Goal: Information Seeking & Learning: Check status

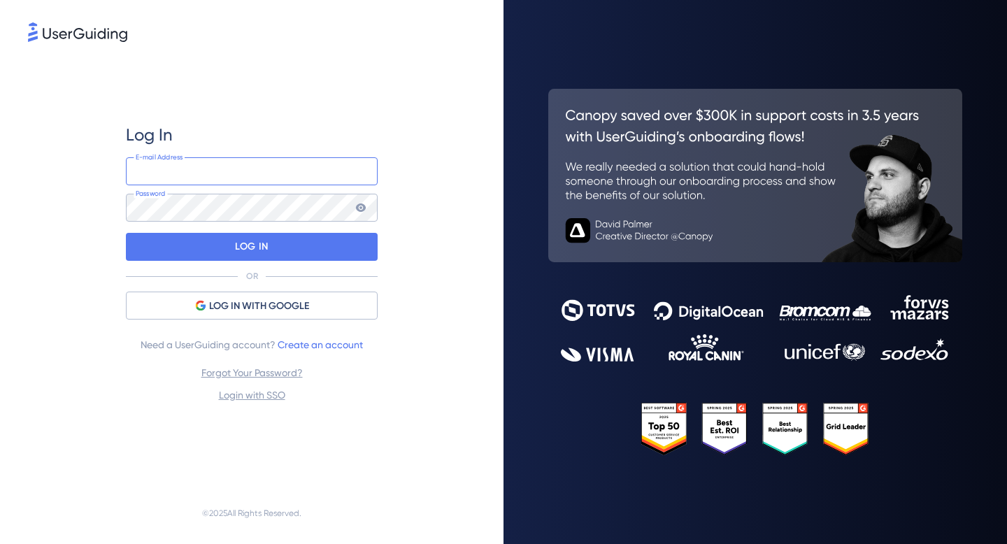
click at [241, 168] on input "email" at bounding box center [252, 171] width 252 height 28
click at [179, 164] on input "email" at bounding box center [252, 171] width 252 height 28
type input "[PERSON_NAME][EMAIL_ADDRESS][DOMAIN_NAME]"
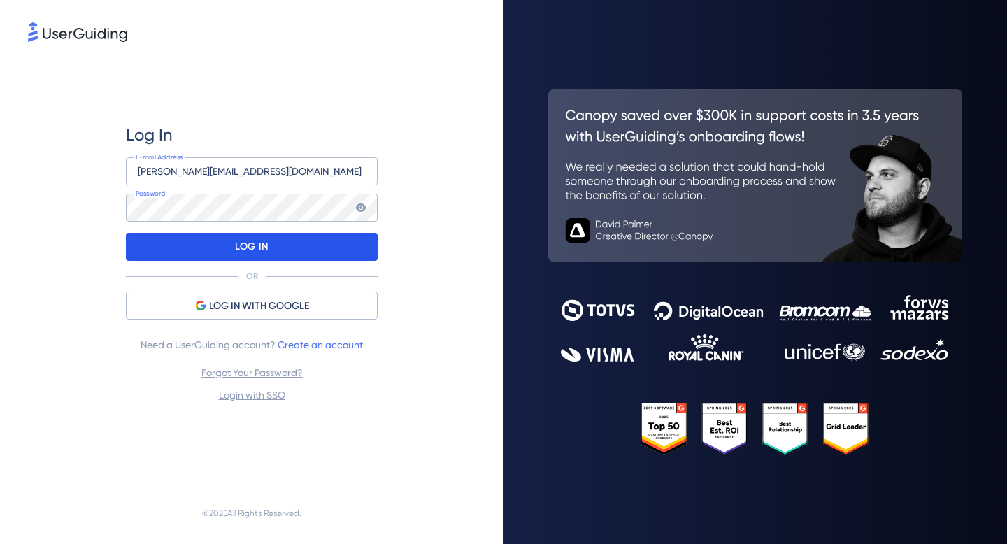
click at [293, 259] on div "LOG IN" at bounding box center [252, 247] width 252 height 28
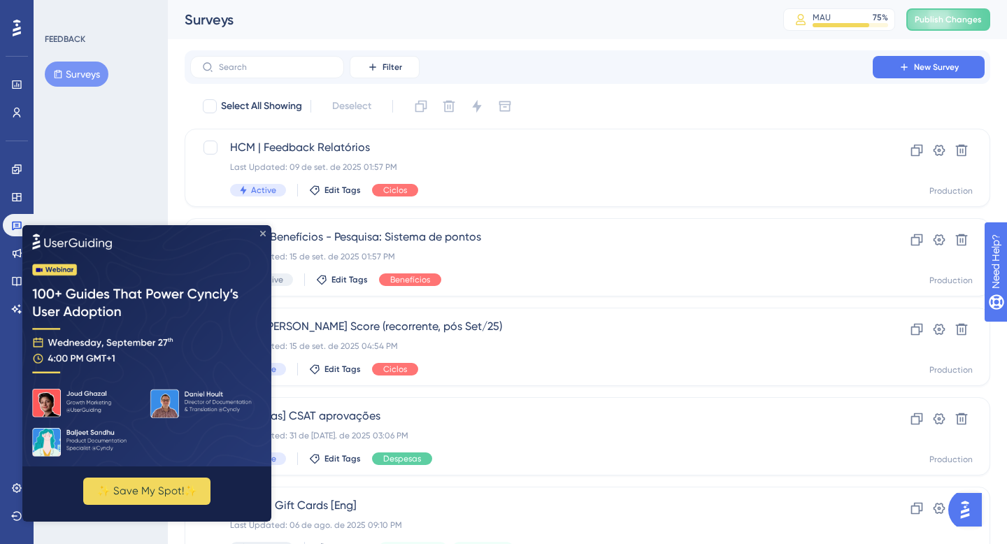
click at [263, 232] on icon "Close Preview" at bounding box center [263, 233] width 6 height 6
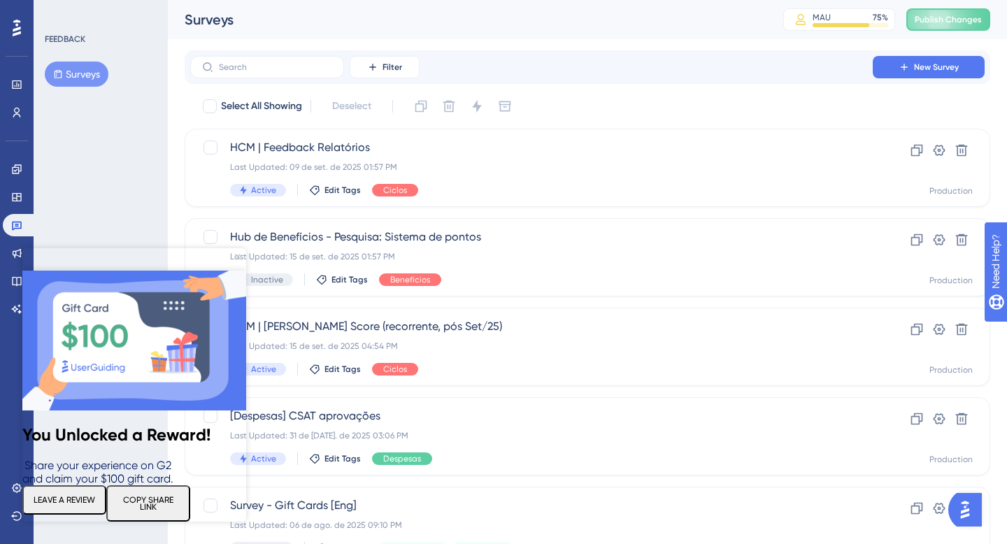
click at [238, 256] on icon "Close Preview" at bounding box center [238, 257] width 6 height 6
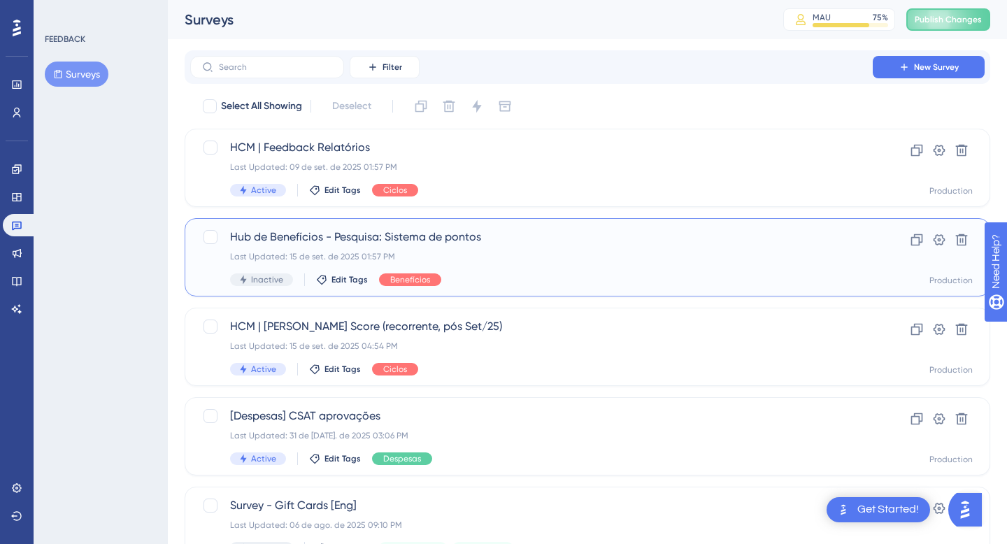
click at [492, 245] on div "Hub de Benefícios - Pesquisa: Sistema de pontos Last Updated: 15 de set. de 202…" at bounding box center [531, 257] width 603 height 57
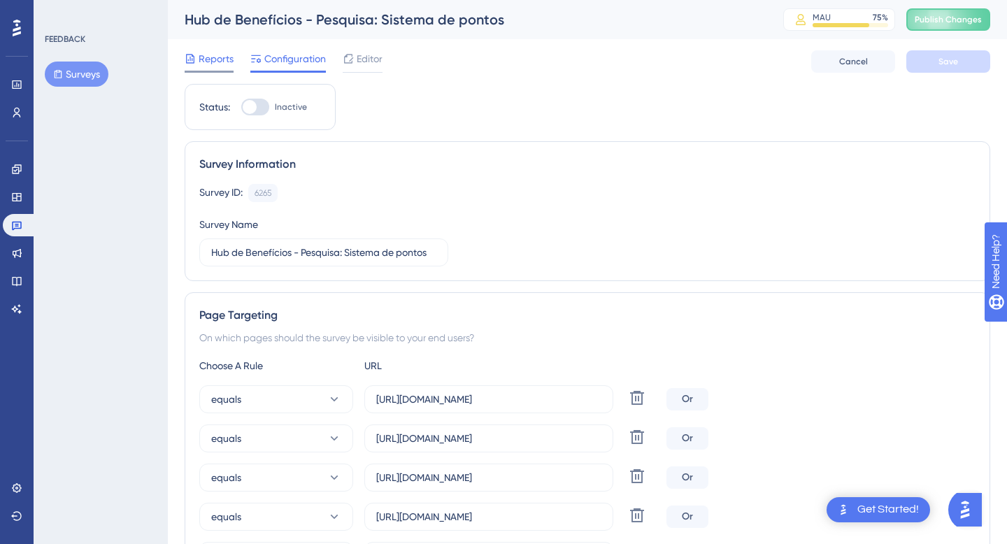
click at [210, 55] on span "Reports" at bounding box center [216, 58] width 35 height 17
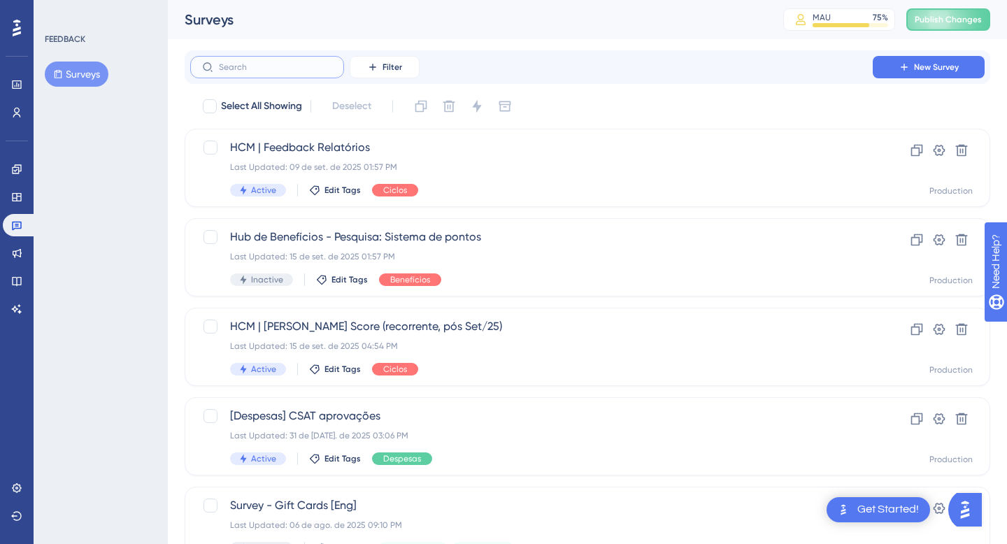
click at [273, 63] on input "text" at bounding box center [275, 67] width 113 height 10
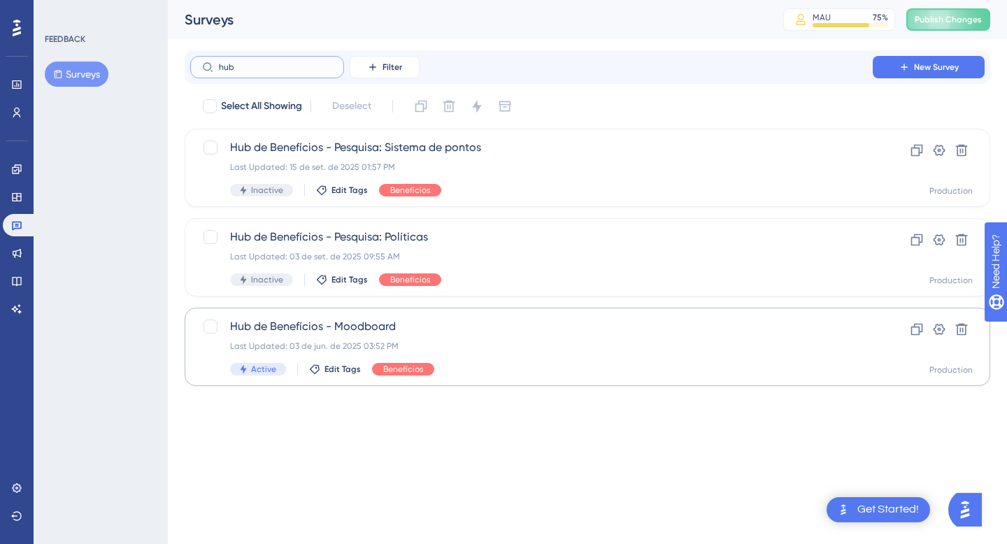
type input "hub"
click at [452, 323] on span "Hub de Benefícios - Moodboard" at bounding box center [531, 326] width 603 height 17
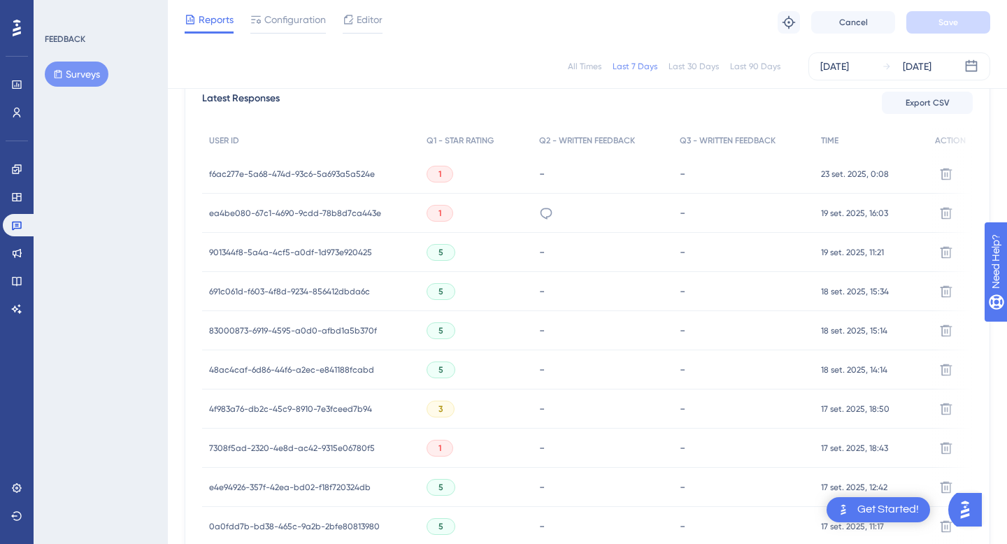
scroll to position [412, 0]
